Goal: Check status: Check status

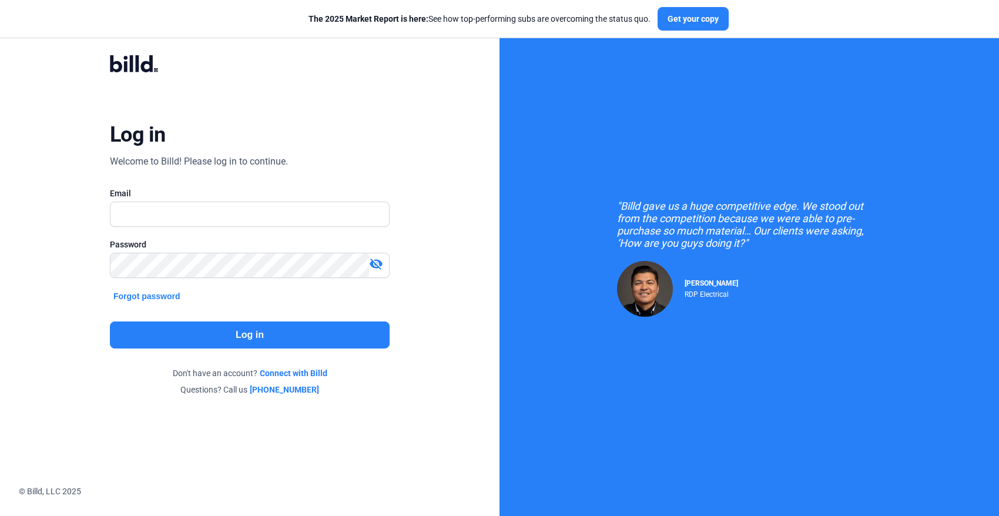
click at [257, 231] on div at bounding box center [250, 233] width 280 height 12
click at [250, 214] on input "text" at bounding box center [243, 214] width 266 height 24
type input "[PERSON_NAME][EMAIL_ADDRESS][PERSON_NAME][DOMAIN_NAME]"
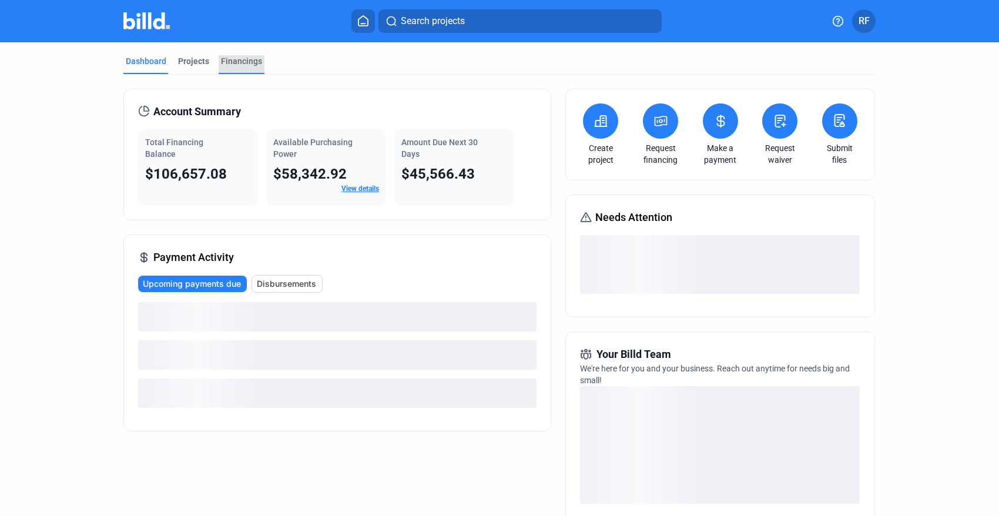
click at [233, 55] on div "Financings" at bounding box center [241, 61] width 41 height 12
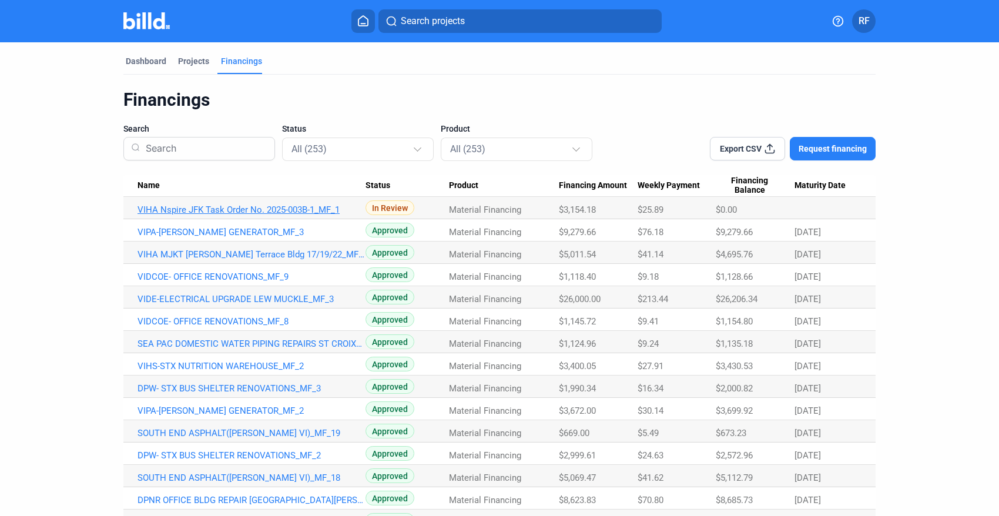
click at [281, 207] on link "VIHA Nspire JFK Task Order No. 2025-003B-1_MF_1" at bounding box center [252, 210] width 228 height 11
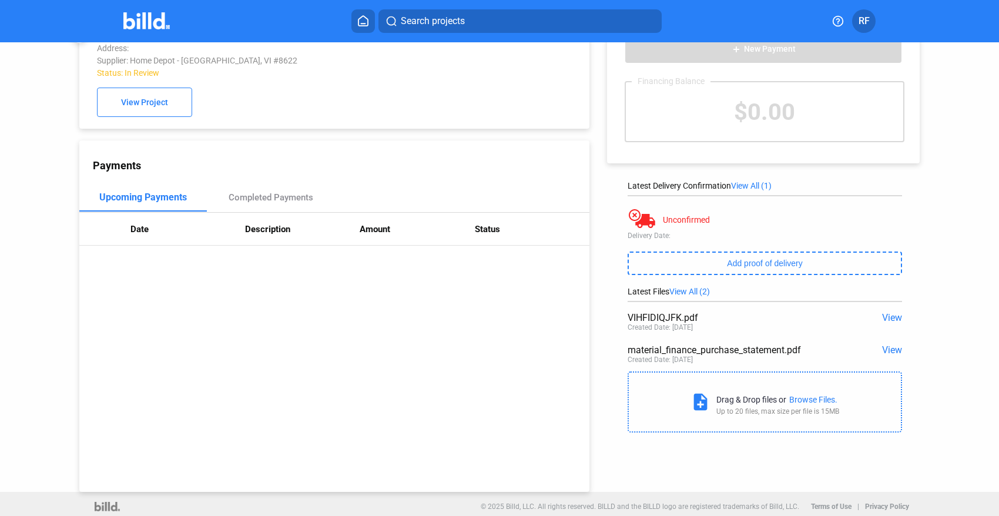
scroll to position [43, 0]
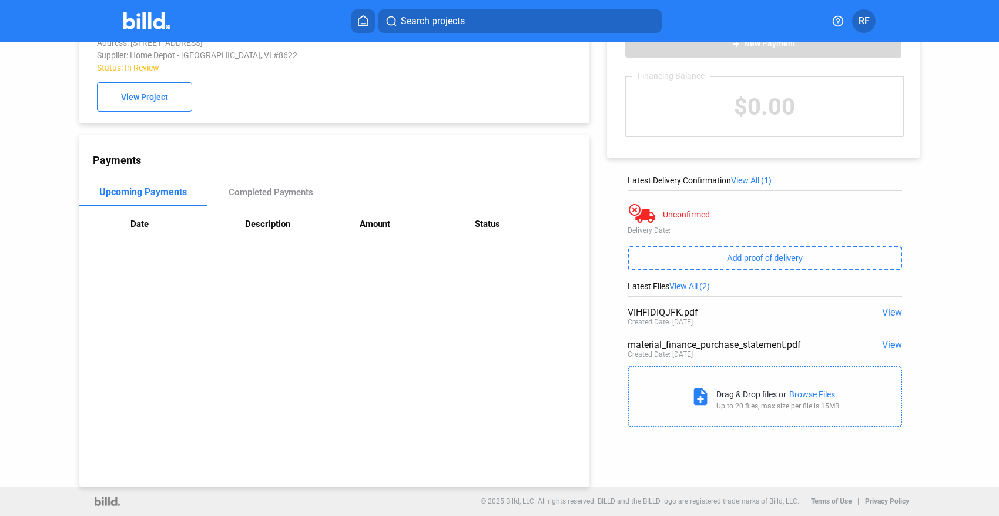
click at [882, 313] on span "View" at bounding box center [892, 312] width 20 height 11
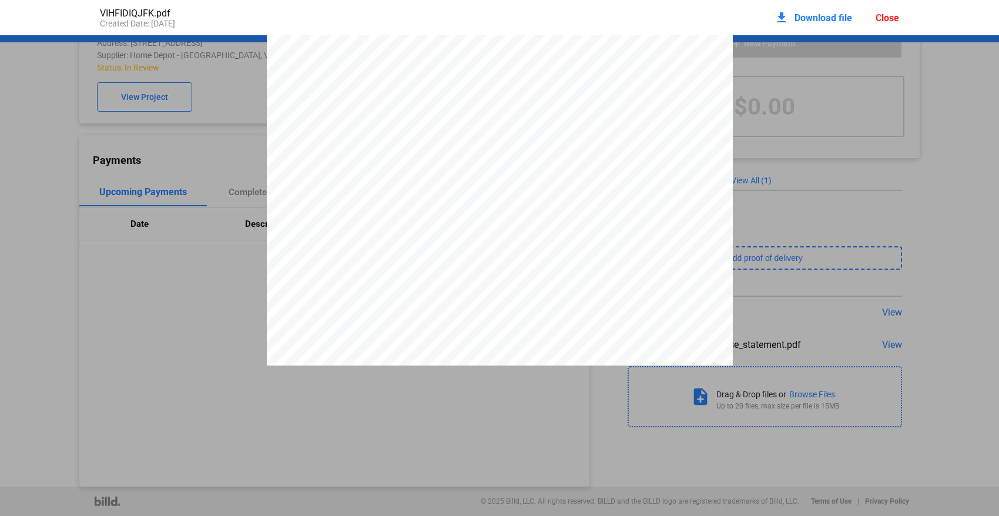
scroll to position [399, 0]
click at [878, 16] on div "Close" at bounding box center [888, 17] width 24 height 11
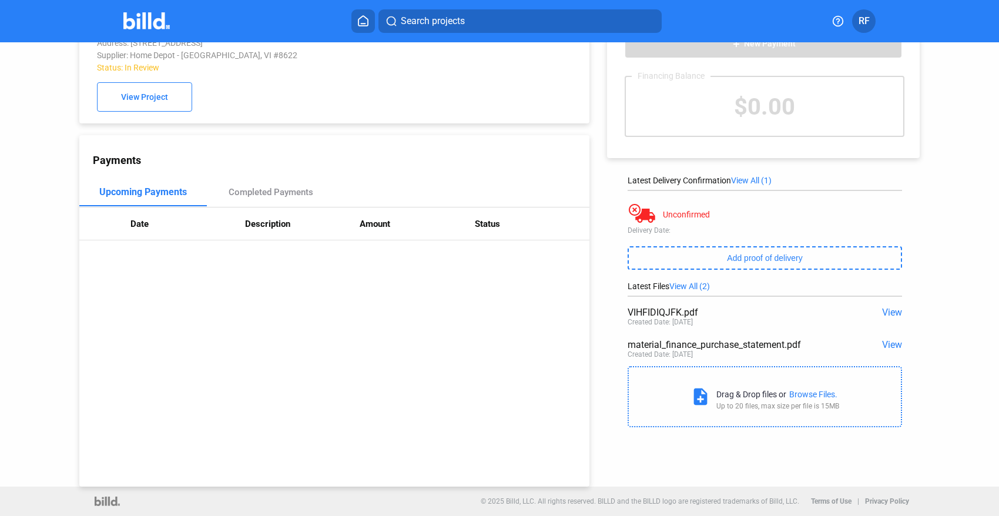
scroll to position [43, 0]
click at [882, 307] on span "View" at bounding box center [892, 312] width 20 height 11
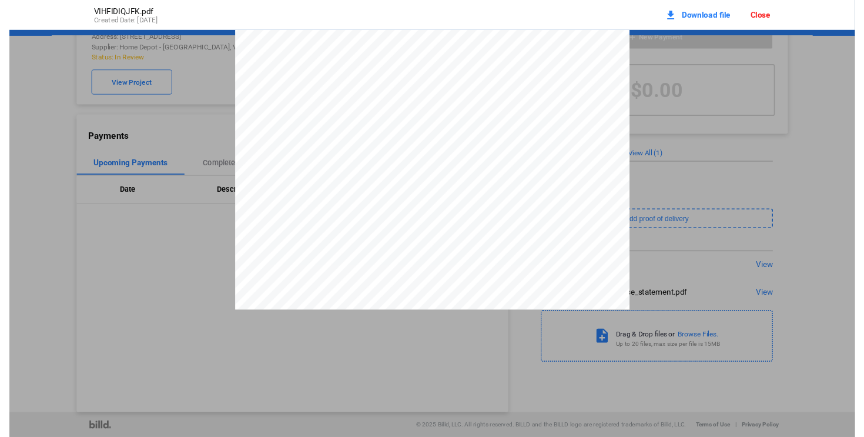
scroll to position [0, 0]
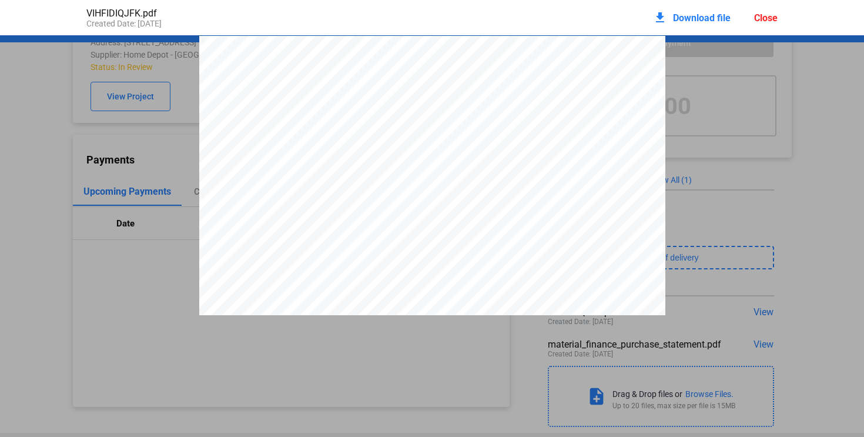
scroll to position [6, 0]
